Goal: Task Accomplishment & Management: Complete application form

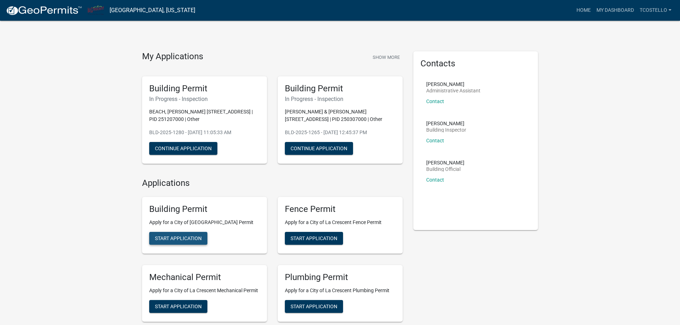
click at [190, 236] on span "Start Application" at bounding box center [178, 239] width 47 height 6
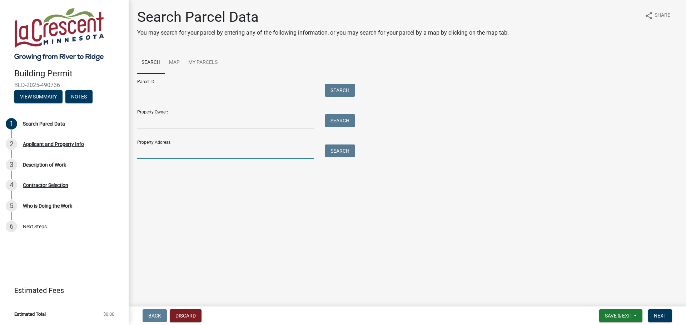
click at [172, 154] on input "Property Address:" at bounding box center [225, 152] width 177 height 15
type input "308 Regent"
click at [341, 151] on button "Search" at bounding box center [340, 151] width 30 height 13
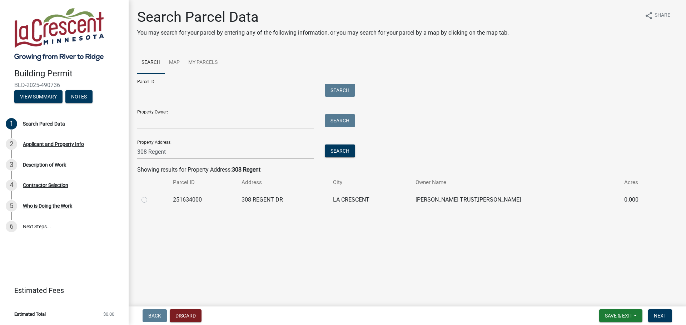
click at [150, 196] on label at bounding box center [150, 196] width 0 height 0
click at [150, 200] on input "radio" at bounding box center [152, 198] width 5 height 5
radio input "true"
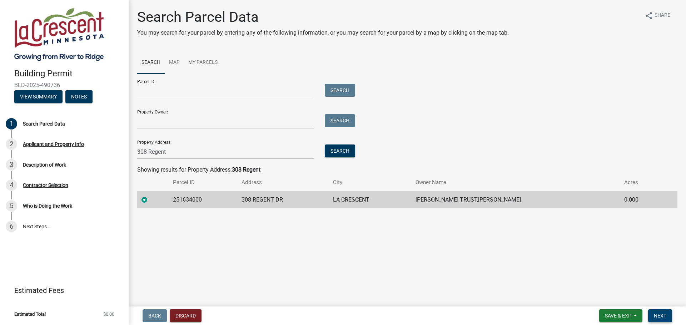
click at [656, 314] on span "Next" at bounding box center [660, 316] width 12 height 6
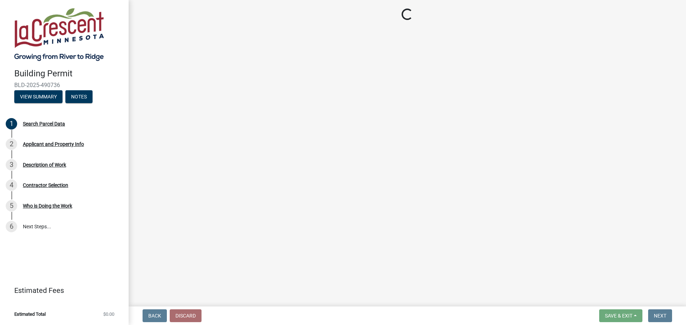
select select "e838c9e2-1e6e-4405-bddc-a3335cd38b08"
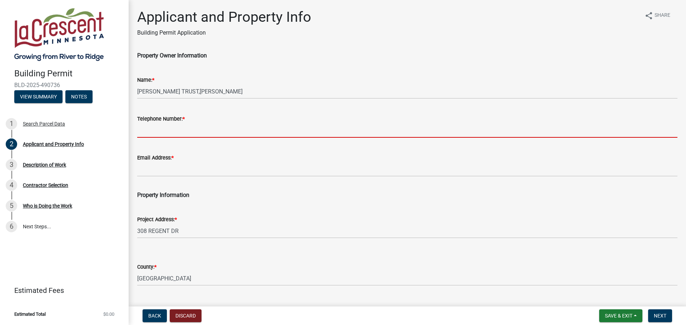
click at [157, 129] on input "Telephone Number: *" at bounding box center [407, 130] width 540 height 15
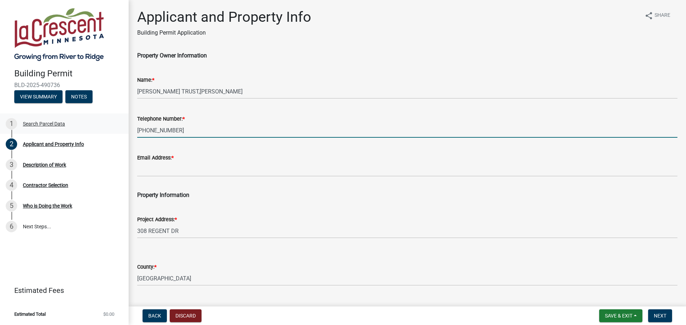
type input "(507) 273-0626"
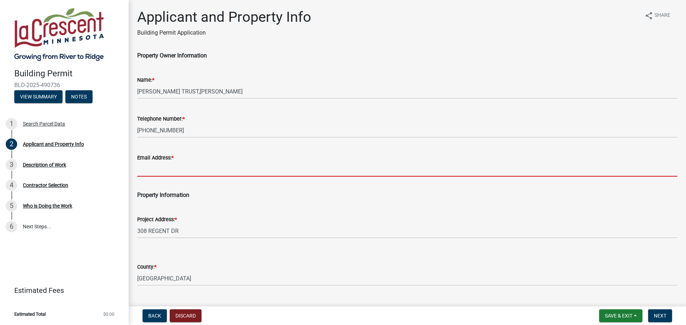
click at [185, 168] on input "Email Address: *" at bounding box center [407, 169] width 540 height 15
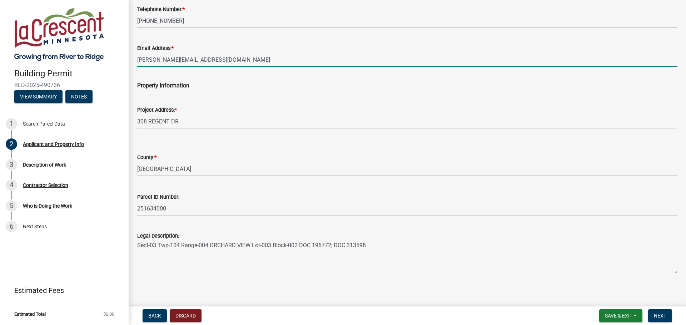
scroll to position [113, 0]
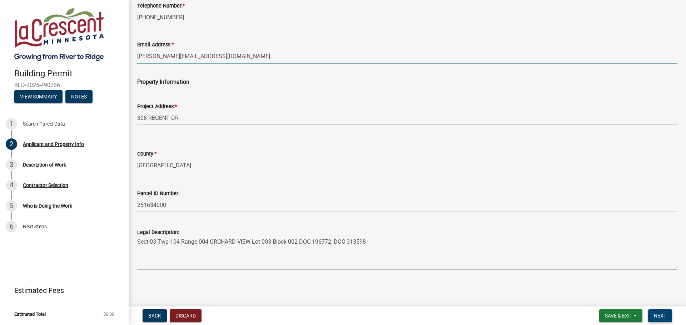
type input "juliet@acegroup.cc"
click at [659, 314] on span "Next" at bounding box center [660, 316] width 12 height 6
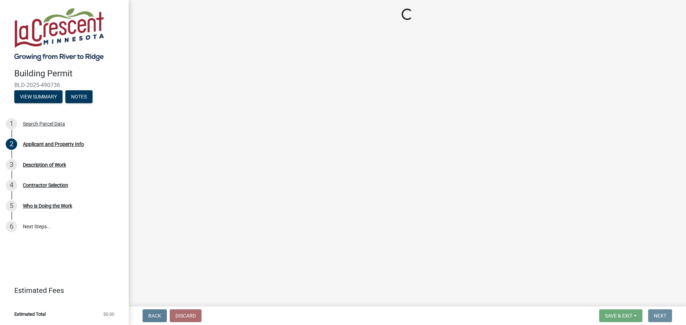
scroll to position [0, 0]
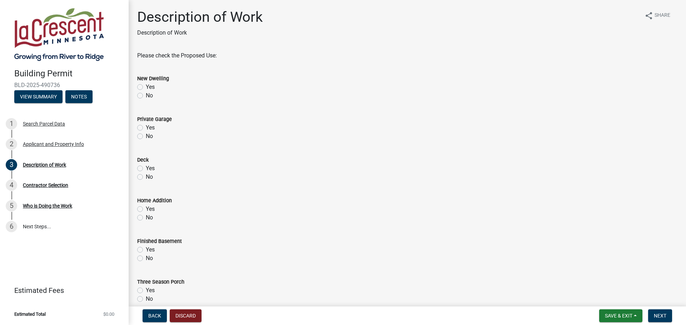
click at [151, 97] on label "No" at bounding box center [149, 95] width 7 height 9
click at [150, 96] on input "No" at bounding box center [148, 93] width 5 height 5
radio input "true"
click at [147, 139] on label "No" at bounding box center [149, 136] width 7 height 9
click at [147, 137] on input "No" at bounding box center [148, 134] width 5 height 5
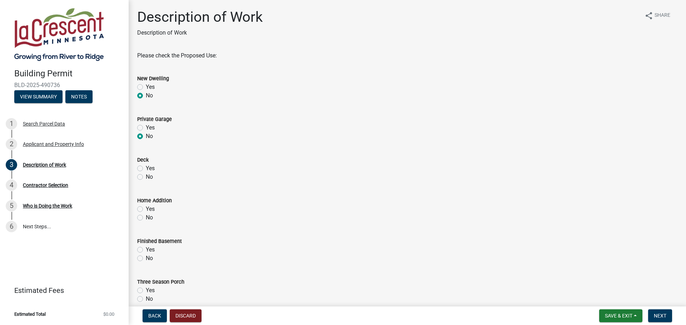
radio input "true"
click at [145, 180] on div "No" at bounding box center [407, 177] width 540 height 9
click at [134, 175] on div "Deck Yes No" at bounding box center [407, 164] width 551 height 34
click at [145, 178] on div "No" at bounding box center [407, 177] width 540 height 9
click at [146, 177] on label "No" at bounding box center [149, 177] width 7 height 9
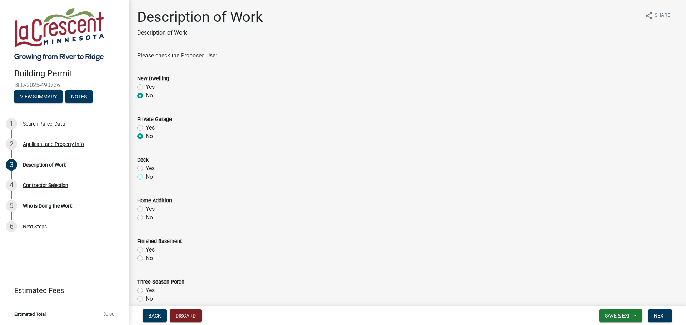
click at [146, 177] on input "No" at bounding box center [148, 175] width 5 height 5
radio input "true"
click at [151, 215] on label "No" at bounding box center [149, 218] width 7 height 9
click at [150, 215] on input "No" at bounding box center [148, 216] width 5 height 5
radio input "true"
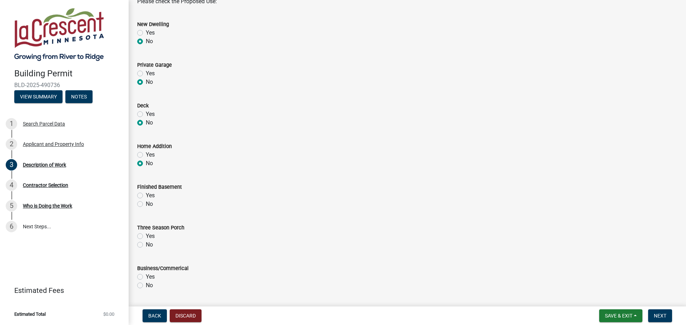
scroll to position [71, 0]
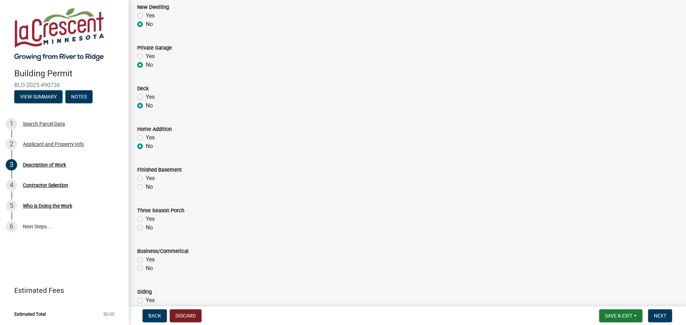
click at [147, 188] on label "No" at bounding box center [149, 187] width 7 height 9
click at [147, 187] on input "No" at bounding box center [148, 185] width 5 height 5
radio input "true"
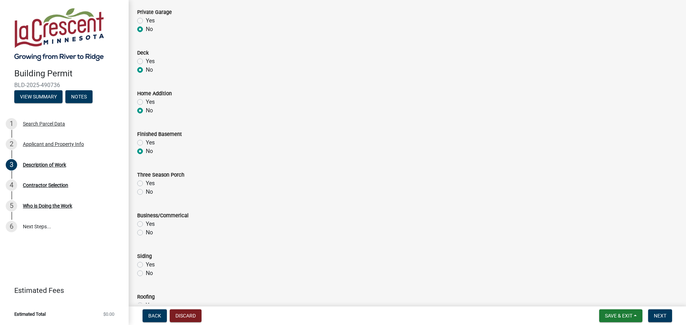
click at [149, 193] on label "No" at bounding box center [149, 192] width 7 height 9
click at [149, 192] on input "No" at bounding box center [148, 190] width 5 height 5
radio input "true"
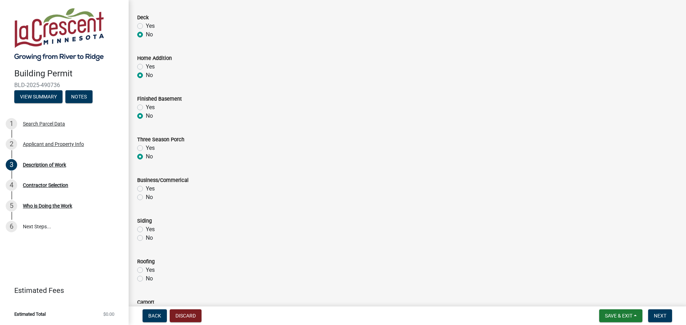
scroll to position [143, 0]
click at [149, 198] on label "No" at bounding box center [149, 197] width 7 height 9
click at [149, 197] on input "No" at bounding box center [148, 195] width 5 height 5
radio input "true"
click at [148, 237] on label "No" at bounding box center [149, 238] width 7 height 9
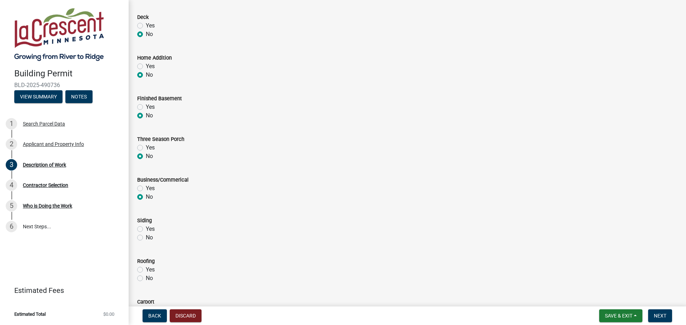
click at [148, 237] on input "No" at bounding box center [148, 236] width 5 height 5
radio input "true"
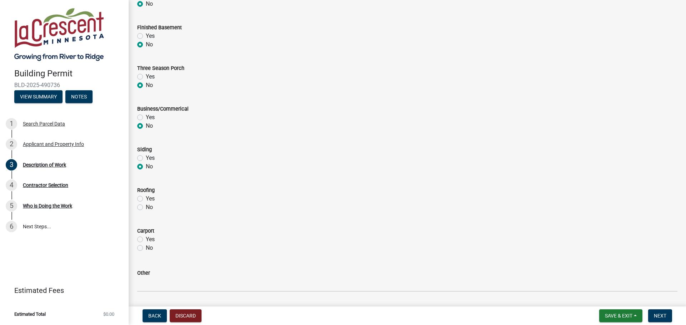
scroll to position [214, 0]
click at [149, 209] on label "No" at bounding box center [149, 207] width 7 height 9
click at [149, 207] on input "No" at bounding box center [148, 205] width 5 height 5
radio input "true"
click at [148, 248] on label "No" at bounding box center [149, 248] width 7 height 9
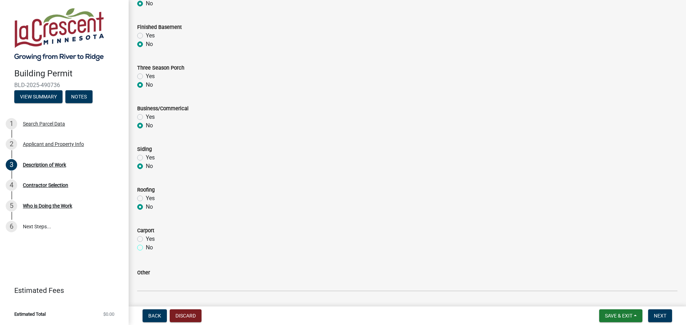
click at [148, 248] on input "No" at bounding box center [148, 246] width 5 height 5
radio input "true"
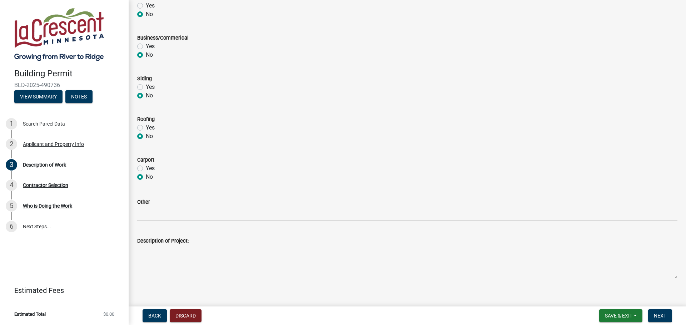
scroll to position [286, 0]
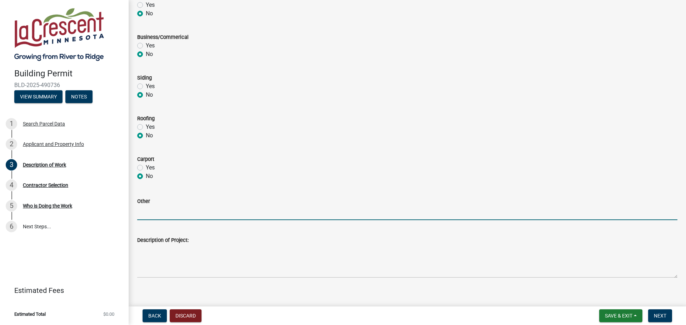
click at [160, 211] on input "Other" at bounding box center [407, 213] width 540 height 15
click at [162, 210] on input "Other" at bounding box center [407, 213] width 540 height 15
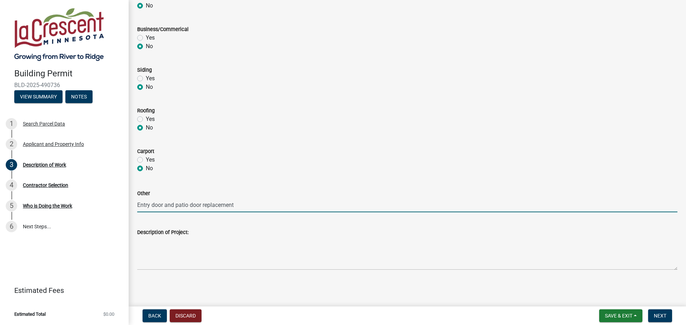
type input "Entry door and patio door replacement"
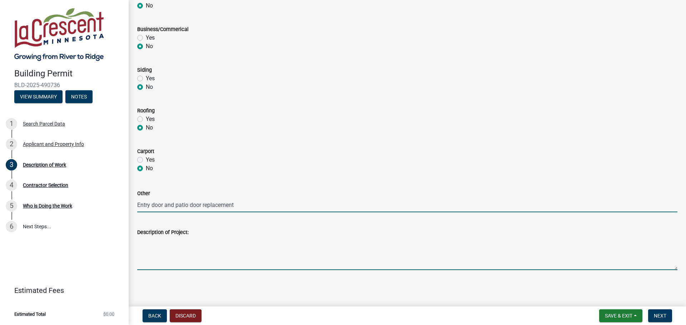
click at [199, 261] on textarea "Description of Project:" at bounding box center [407, 254] width 540 height 34
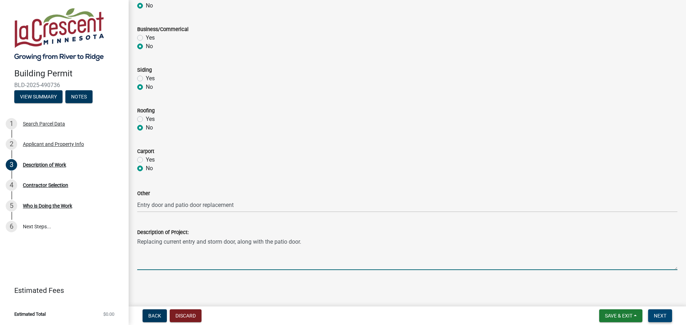
type textarea "Replacing current entry and storm door, along with the patio door."
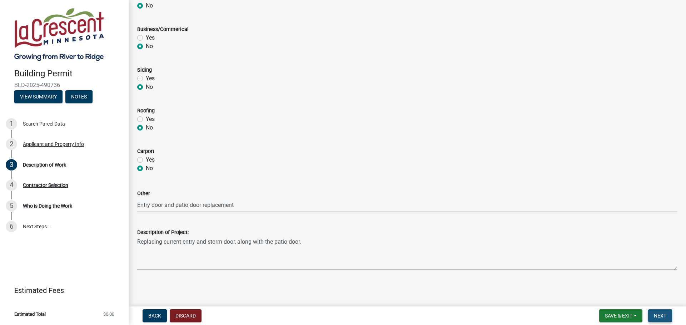
click at [656, 312] on button "Next" at bounding box center [660, 316] width 24 height 13
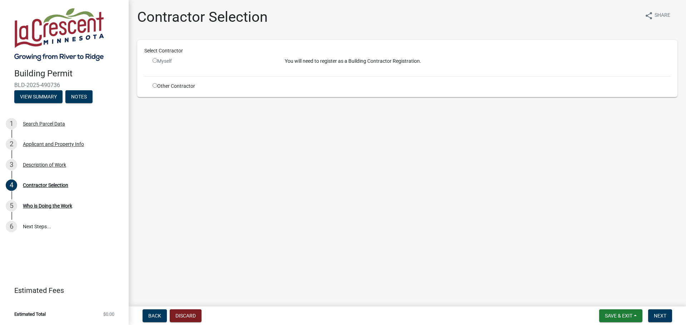
click at [155, 59] on input "radio" at bounding box center [154, 60] width 5 height 5
radio input "false"
click at [164, 87] on div "Other Contractor" at bounding box center [213, 85] width 132 height 7
click at [155, 86] on input "radio" at bounding box center [154, 85] width 5 height 5
radio input "true"
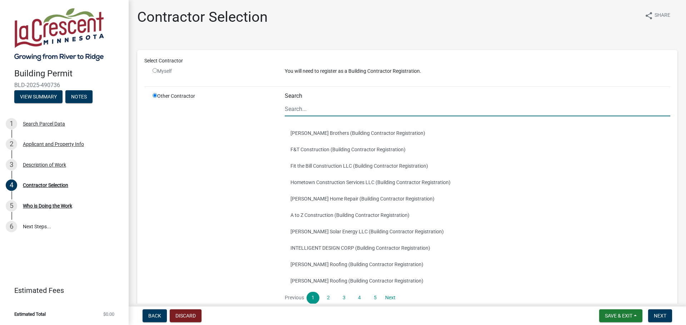
click at [316, 115] on input "Search" at bounding box center [477, 109] width 385 height 15
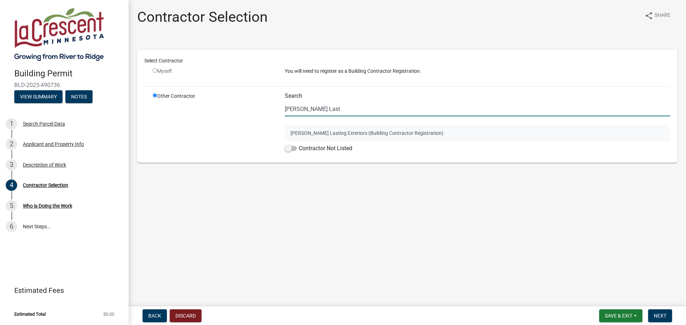
type input "Asher Last"
click at [299, 134] on button "Asher Lasting Exteriors (Building Contractor Registration)" at bounding box center [477, 133] width 385 height 16
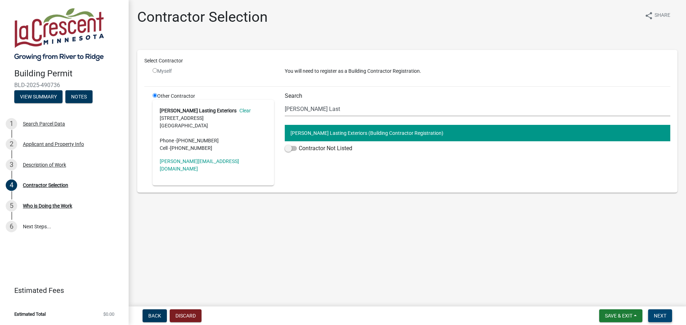
click at [655, 314] on span "Next" at bounding box center [660, 316] width 12 height 6
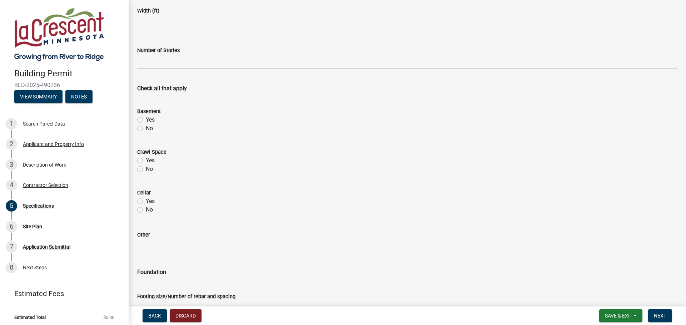
scroll to position [143, 0]
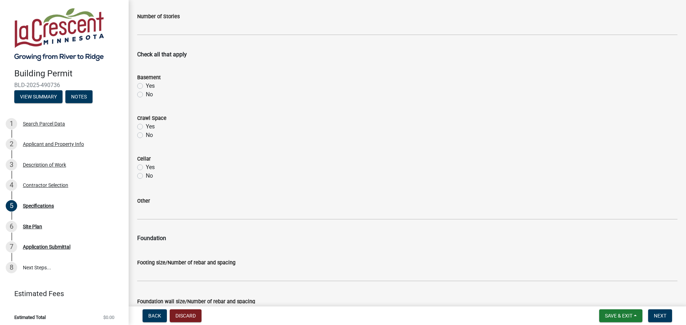
click at [147, 94] on label "No" at bounding box center [149, 94] width 7 height 9
click at [147, 94] on input "No" at bounding box center [148, 92] width 5 height 5
radio input "true"
click at [149, 136] on label "No" at bounding box center [149, 135] width 7 height 9
click at [149, 136] on input "No" at bounding box center [148, 133] width 5 height 5
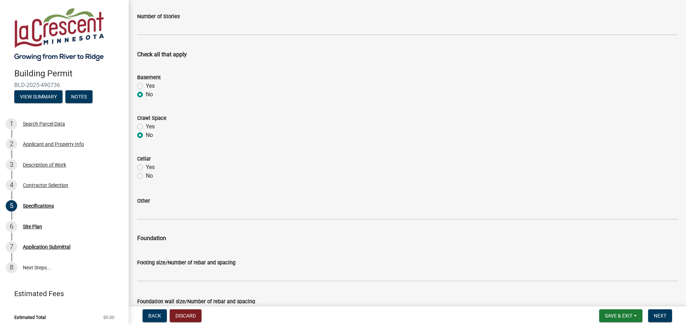
radio input "true"
click at [146, 177] on label "No" at bounding box center [149, 176] width 7 height 9
click at [146, 176] on input "No" at bounding box center [148, 174] width 5 height 5
radio input "true"
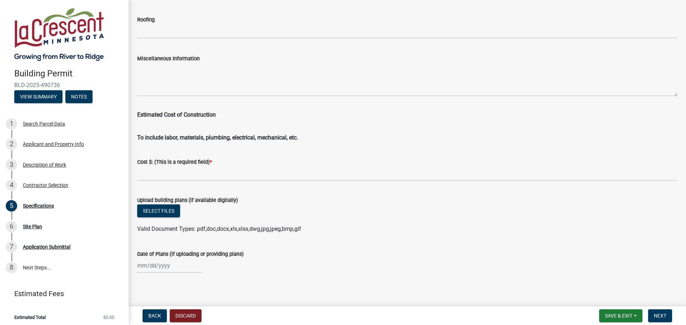
scroll to position [1159, 0]
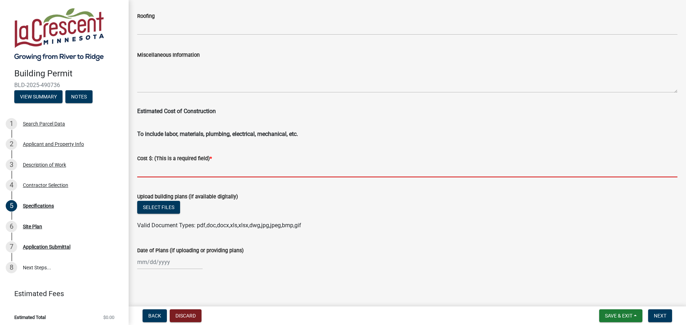
click at [170, 169] on input "text" at bounding box center [407, 170] width 540 height 15
paste input "$18,164.00"
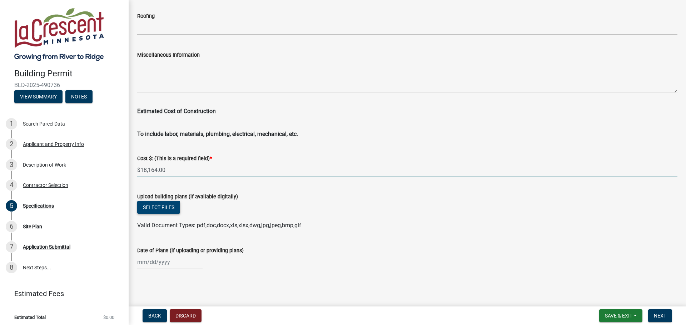
type input "18164"
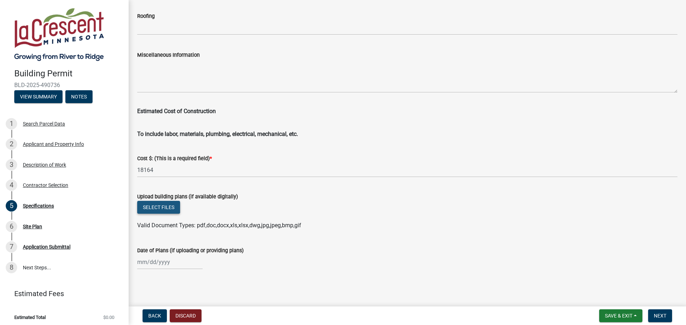
click at [156, 203] on button "Select files" at bounding box center [158, 207] width 43 height 13
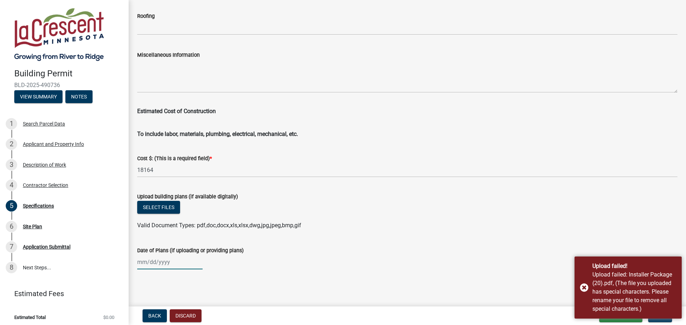
click at [150, 268] on div at bounding box center [169, 262] width 65 height 15
select select "10"
select select "2025"
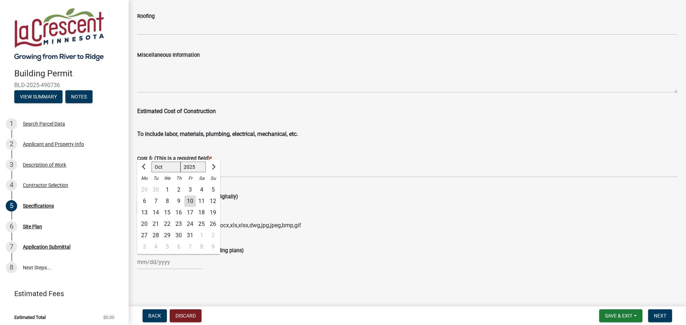
click at [167, 209] on div "15" at bounding box center [166, 212] width 11 height 11
type input "10/15/2025"
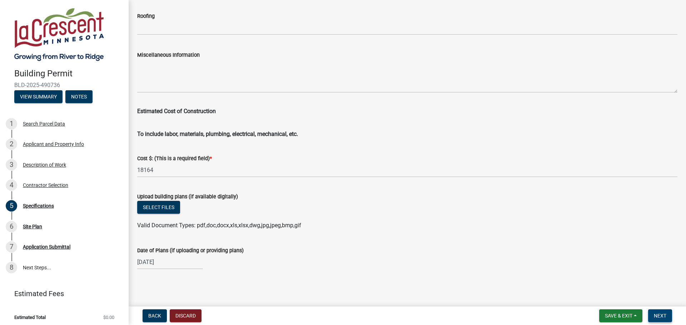
click at [664, 314] on span "Next" at bounding box center [660, 316] width 12 height 6
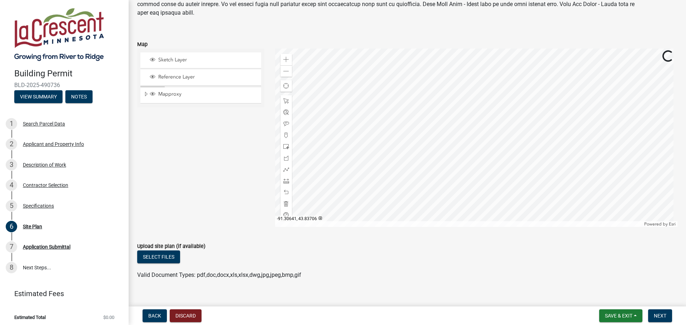
scroll to position [81, 0]
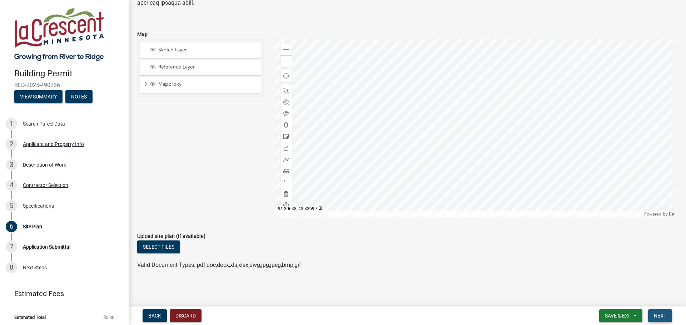
click at [661, 314] on span "Next" at bounding box center [660, 316] width 12 height 6
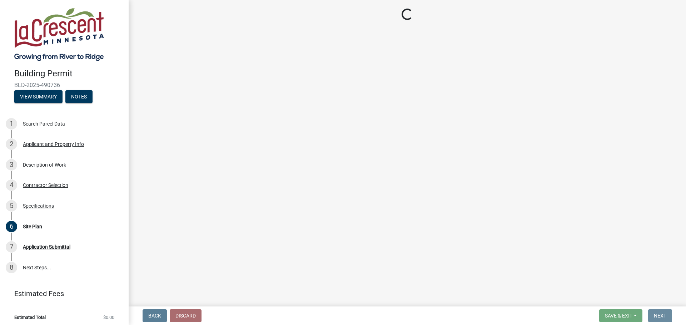
scroll to position [0, 0]
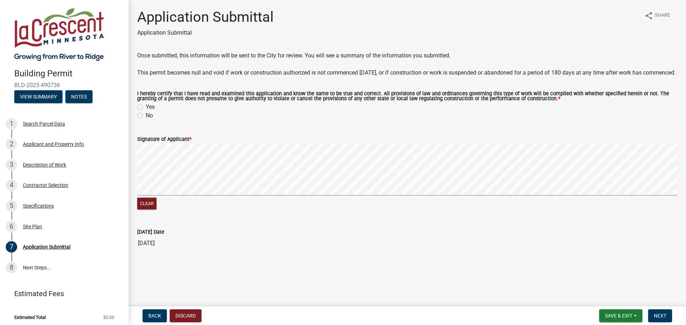
click at [148, 111] on label "Yes" at bounding box center [150, 107] width 9 height 9
click at [148, 107] on input "Yes" at bounding box center [148, 105] width 5 height 5
radio input "true"
click at [143, 210] on button "Clear" at bounding box center [146, 204] width 19 height 12
drag, startPoint x: 152, startPoint y: 212, endPoint x: 155, endPoint y: 209, distance: 4.9
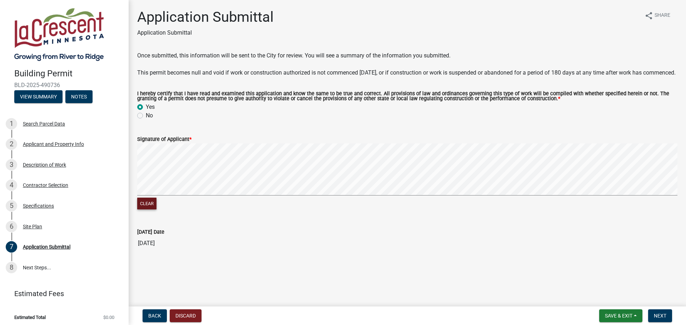
click at [152, 210] on button "Clear" at bounding box center [146, 204] width 19 height 12
click at [144, 209] on button "Clear" at bounding box center [146, 204] width 19 height 12
click at [665, 317] on span "Next" at bounding box center [660, 316] width 12 height 6
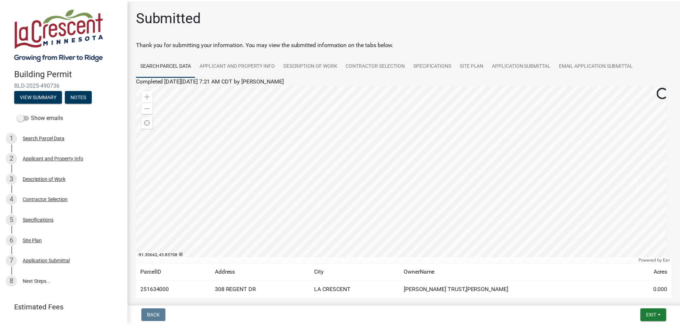
scroll to position [36, 0]
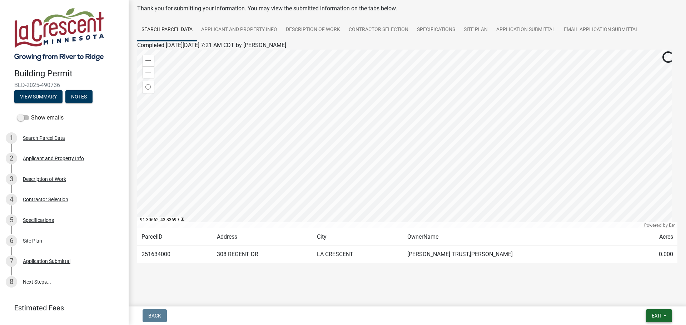
click at [666, 314] on button "Exit" at bounding box center [659, 316] width 26 height 13
click at [640, 298] on button "Save & Exit" at bounding box center [643, 297] width 57 height 17
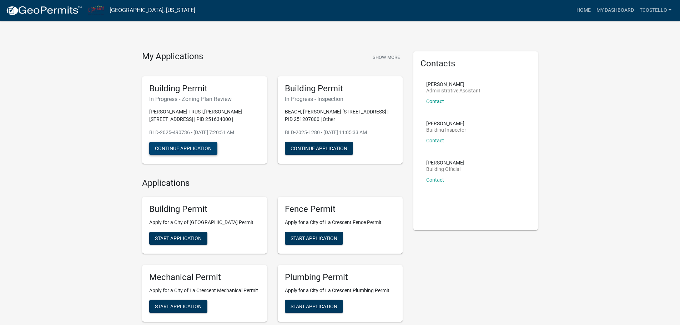
click at [199, 149] on button "Continue Application" at bounding box center [183, 148] width 68 height 13
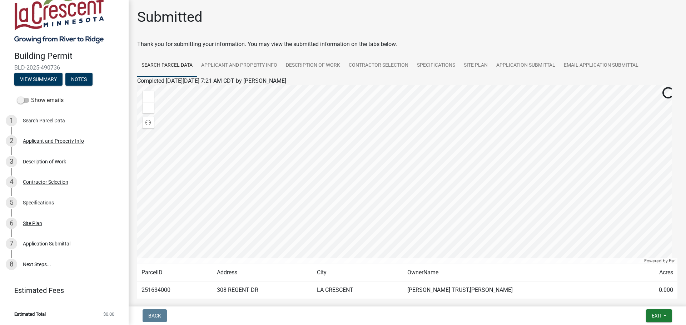
scroll to position [37, 0]
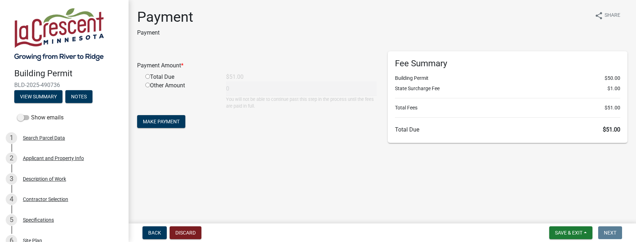
click at [148, 76] on input "radio" at bounding box center [147, 76] width 5 height 5
radio input "true"
type input "51"
click at [166, 121] on span "Make Payment" at bounding box center [161, 122] width 37 height 6
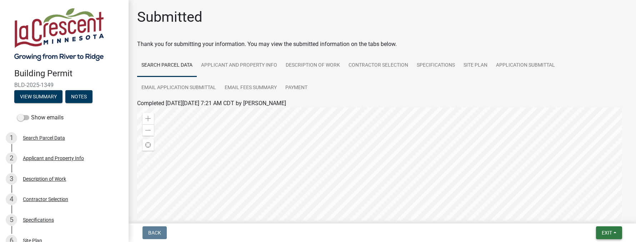
click at [614, 234] on button "Exit" at bounding box center [609, 233] width 26 height 13
click at [601, 211] on button "Save & Exit" at bounding box center [593, 214] width 57 height 17
